Goal: Task Accomplishment & Management: Use online tool/utility

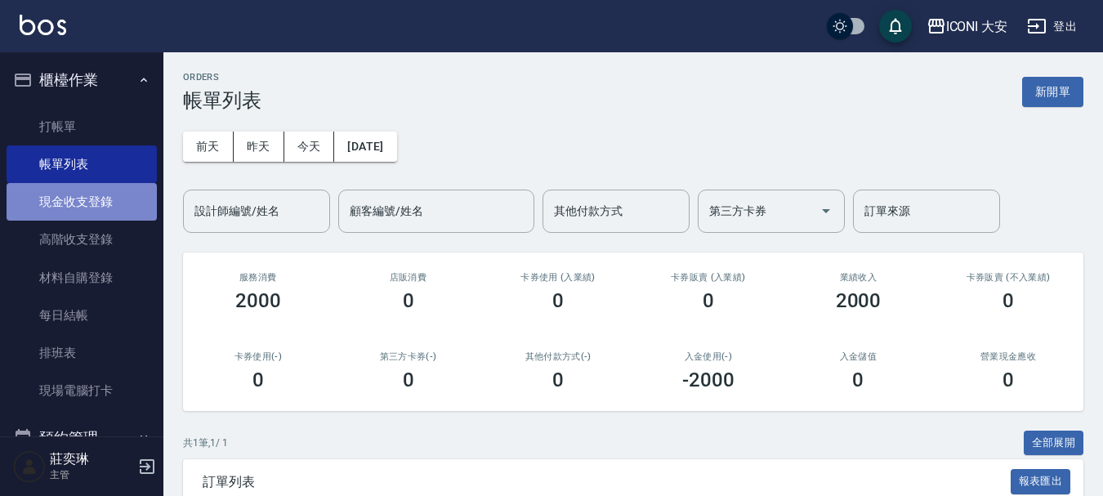
click at [110, 203] on link "現金收支登錄" at bounding box center [82, 202] width 150 height 38
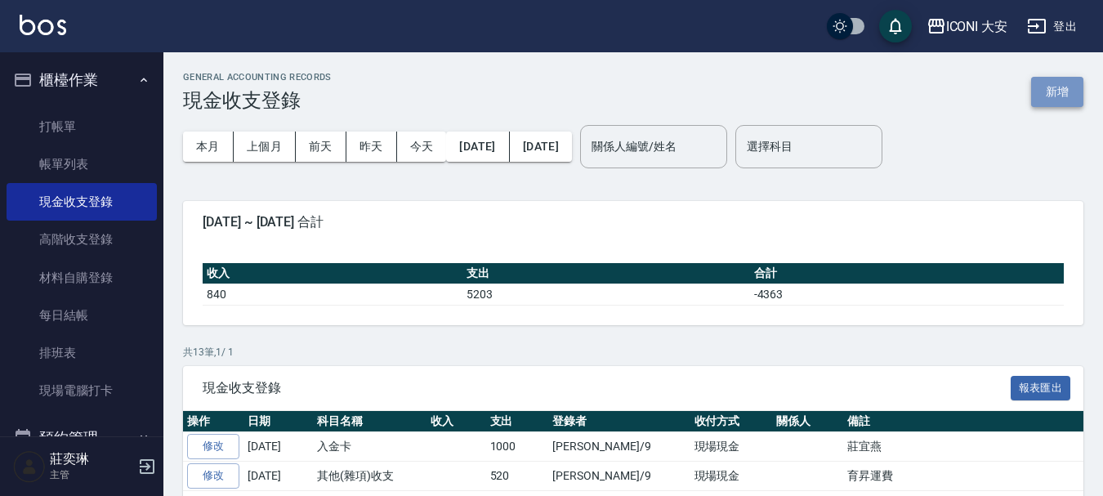
click at [1055, 90] on button "新增" at bounding box center [1057, 92] width 52 height 30
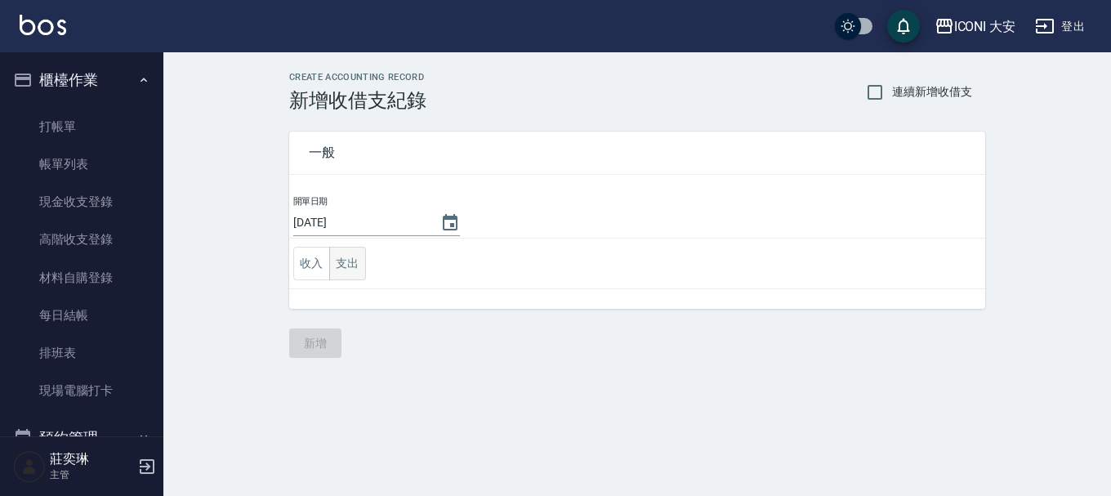
click at [351, 253] on button "支出" at bounding box center [347, 263] width 37 height 33
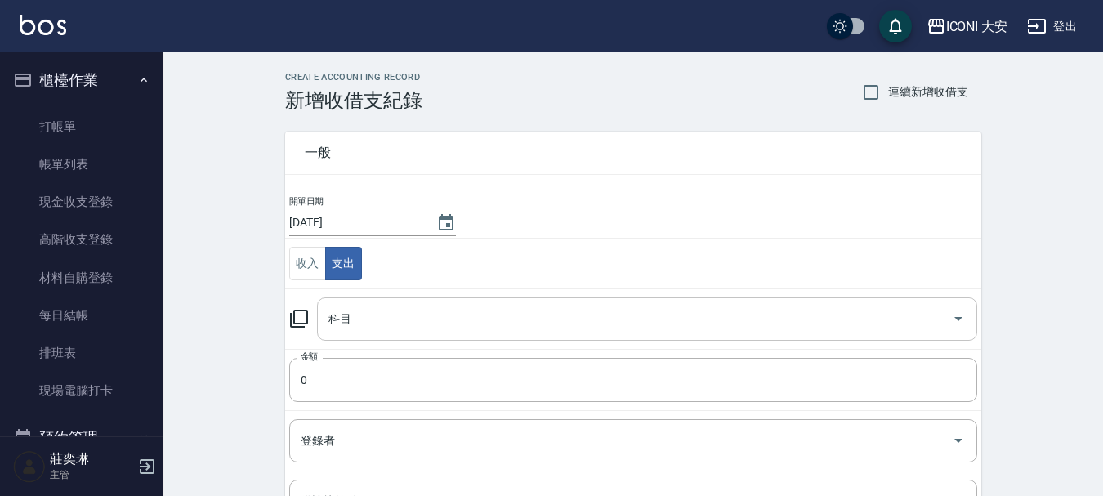
click at [794, 333] on div "科目" at bounding box center [647, 318] width 660 height 43
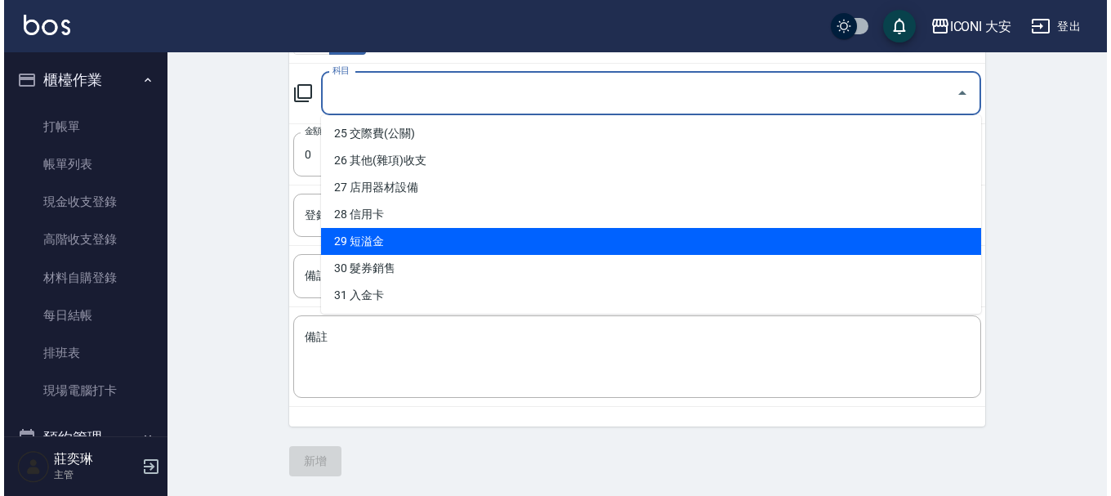
scroll to position [594, 0]
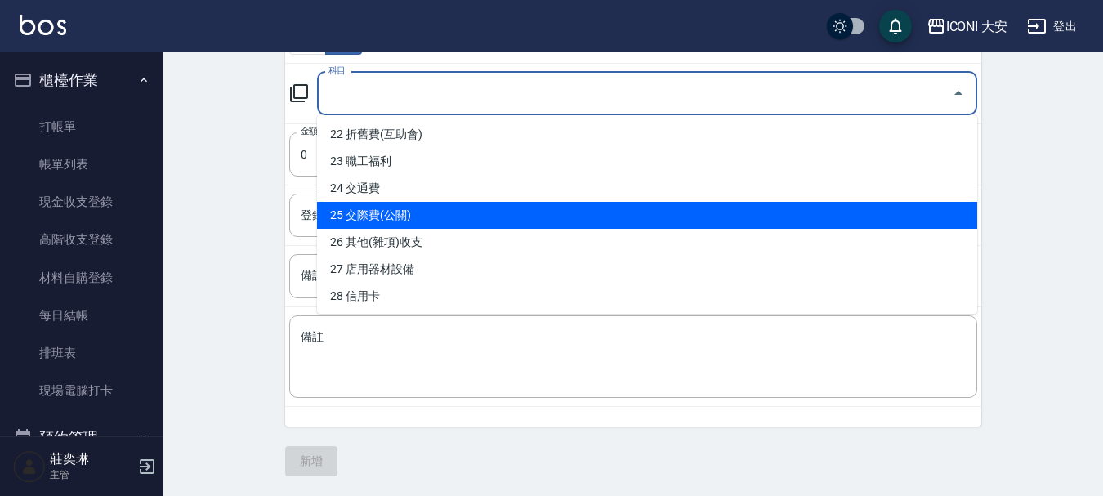
click at [401, 211] on li "25 交際費(公關)" at bounding box center [647, 215] width 660 height 27
type input "25 交際費(公關)"
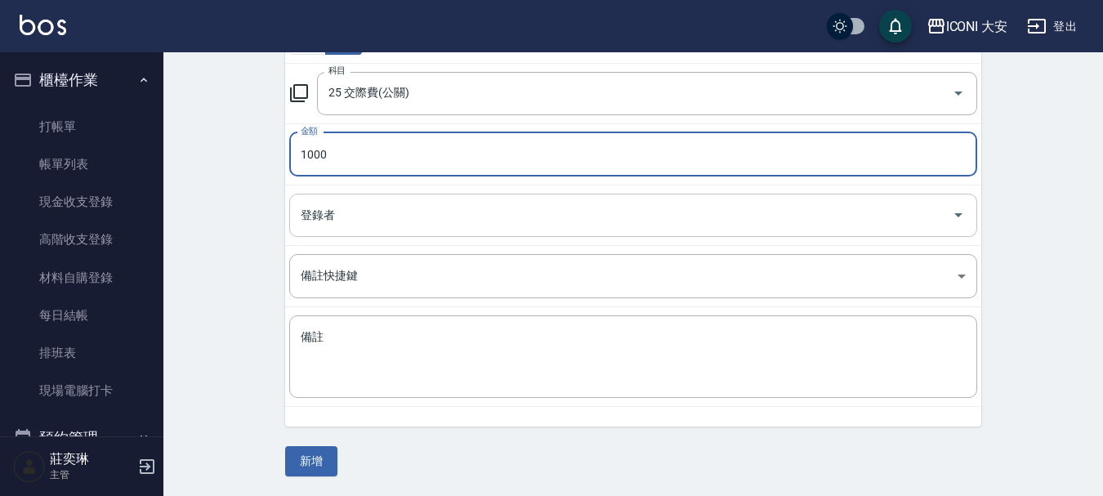
type input "1000"
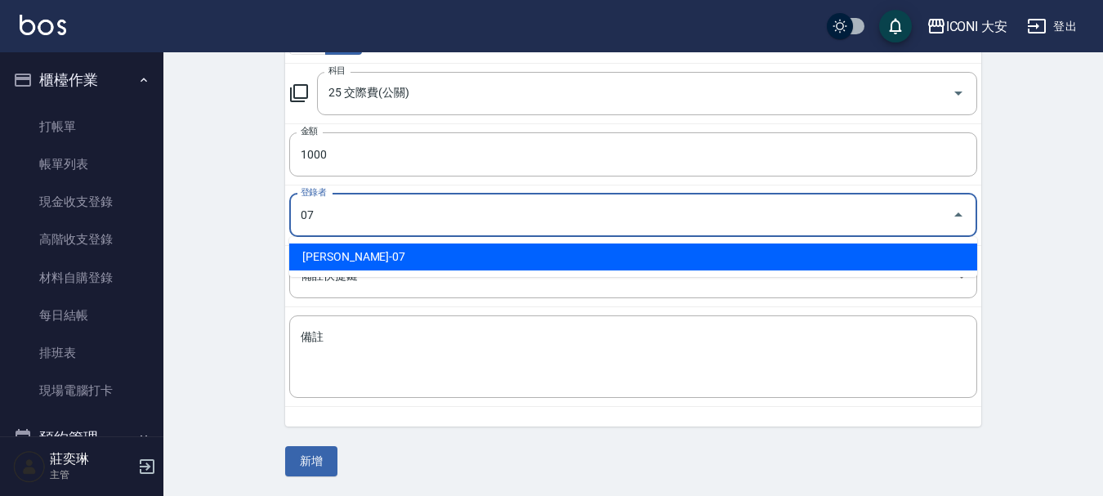
type input "[PERSON_NAME]-07"
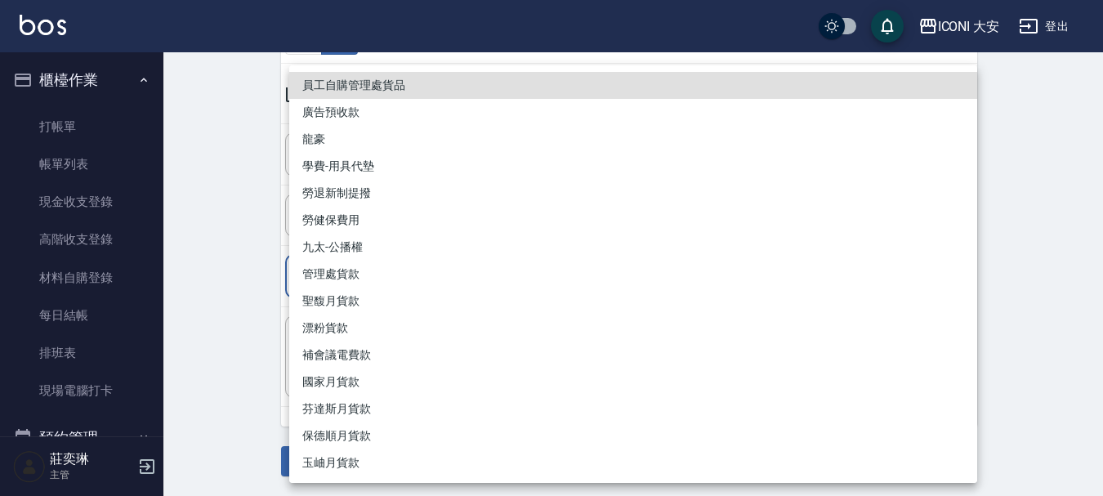
click at [963, 274] on body "ICONI 大安 登出 櫃檯作業 打帳單 帳單列表 現金收支登錄 高階收支登錄 材料自購登錄 每日結帳 排班表 現場電腦打卡 預約管理 預約管理 單日預約紀錄…" at bounding box center [551, 135] width 1103 height 721
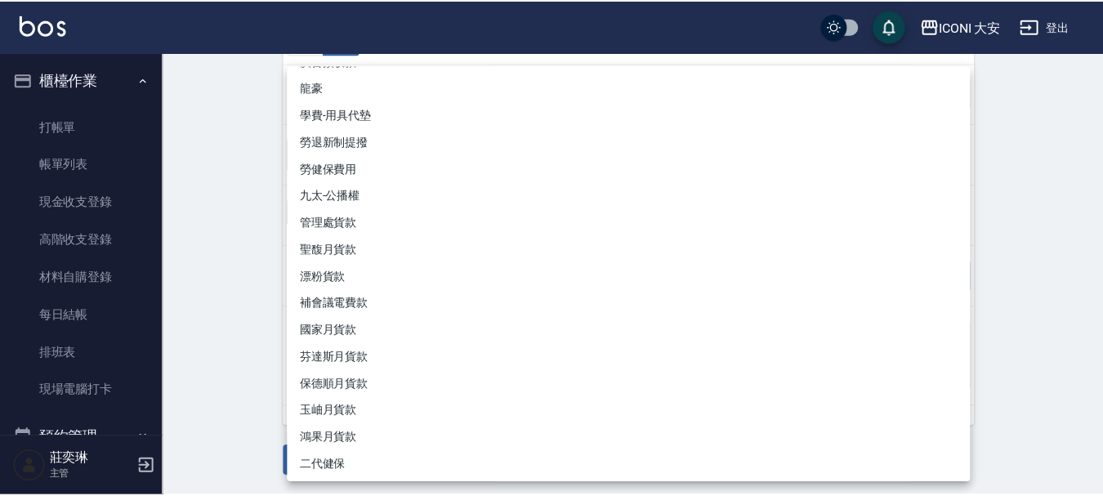
scroll to position [0, 0]
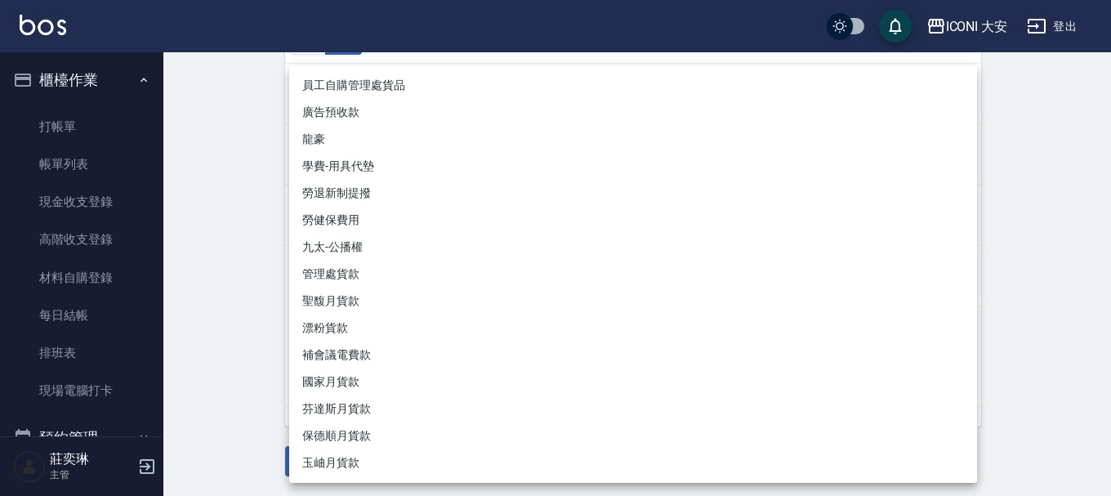
click at [255, 283] on div at bounding box center [555, 248] width 1111 height 496
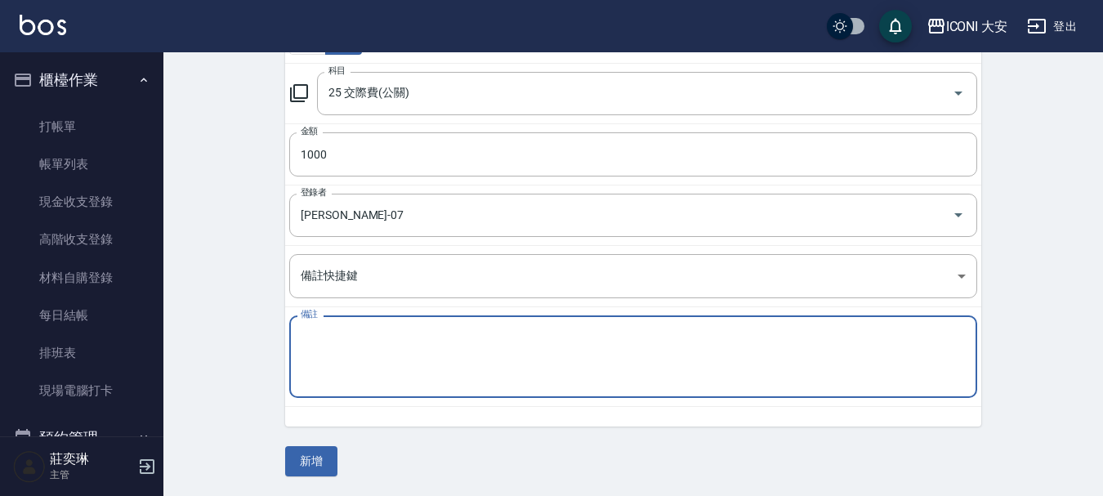
click at [353, 340] on textarea "備註" at bounding box center [633, 357] width 665 height 56
type textarea "公會"
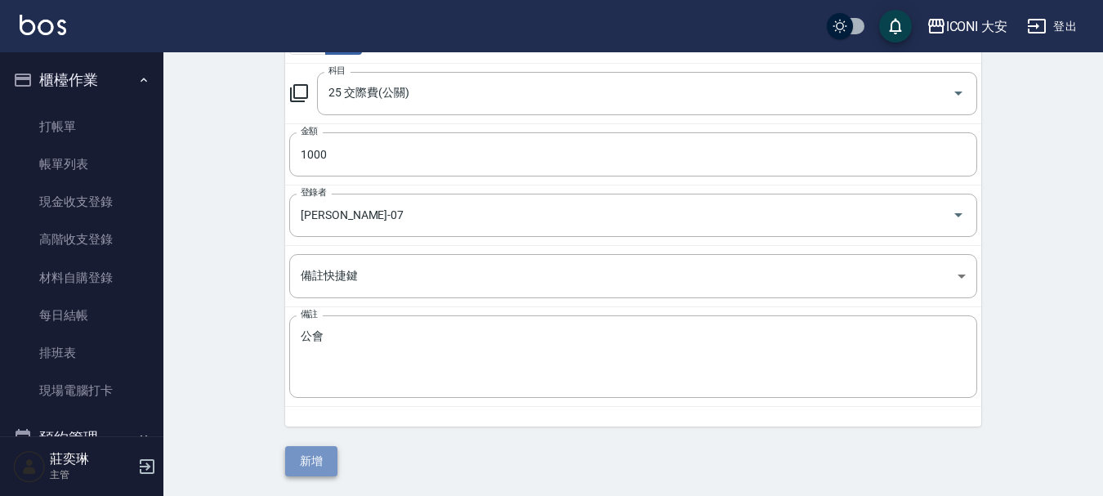
click at [313, 468] on button "新增" at bounding box center [311, 461] width 52 height 30
